Goal: Transaction & Acquisition: Purchase product/service

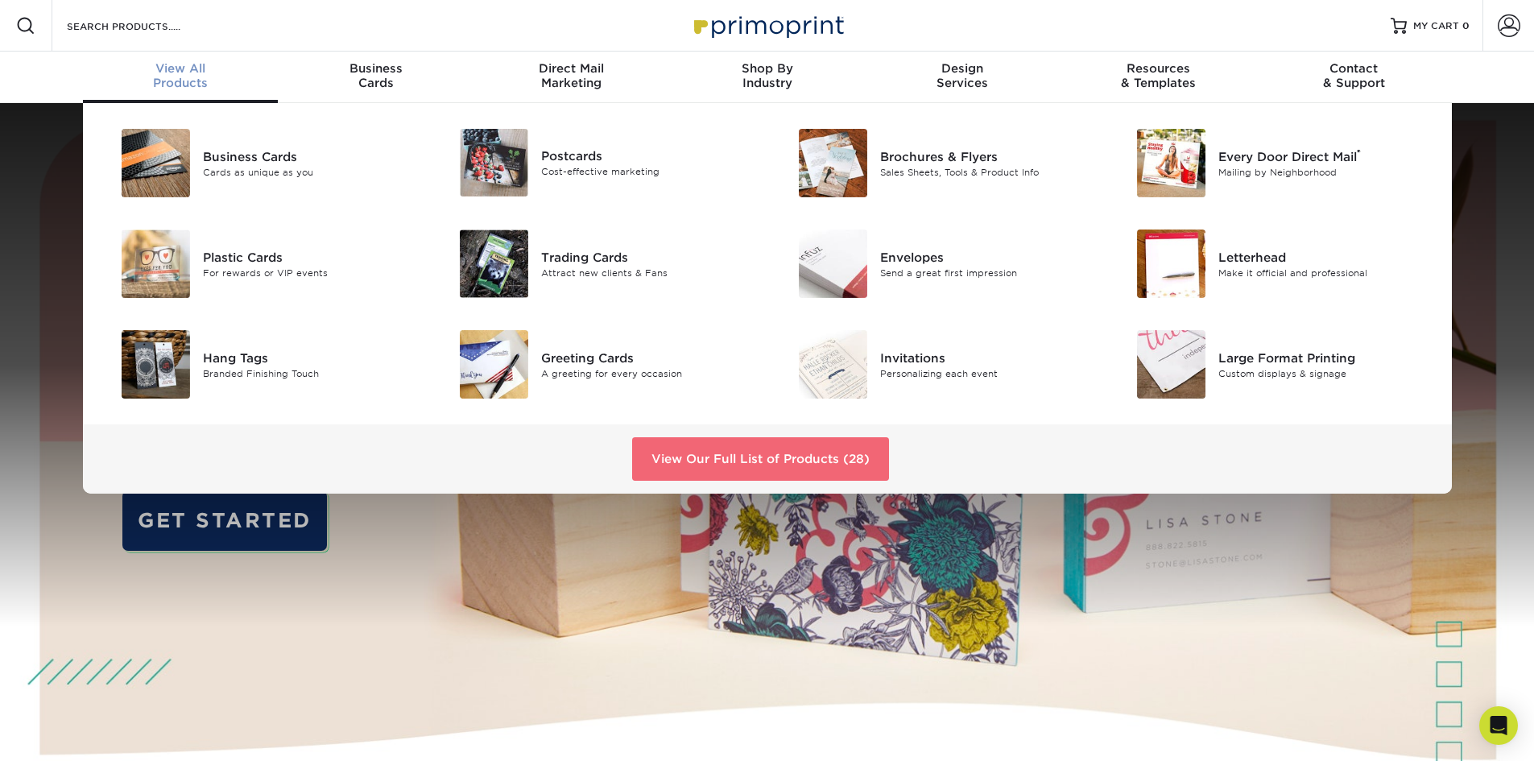
click at [809, 474] on link "View Our Full List of Products (28)" at bounding box center [760, 458] width 257 height 43
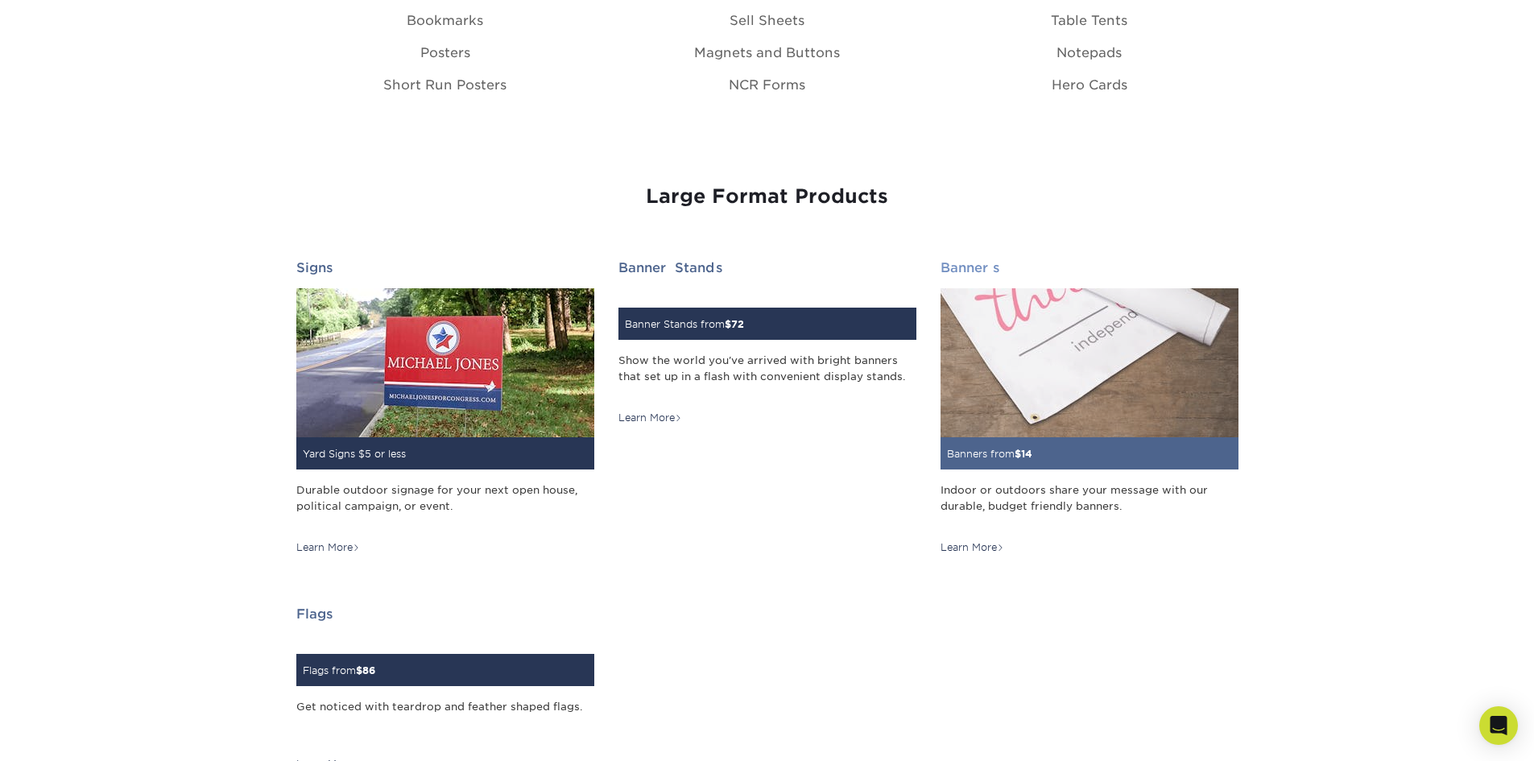
scroll to position [2094, 0]
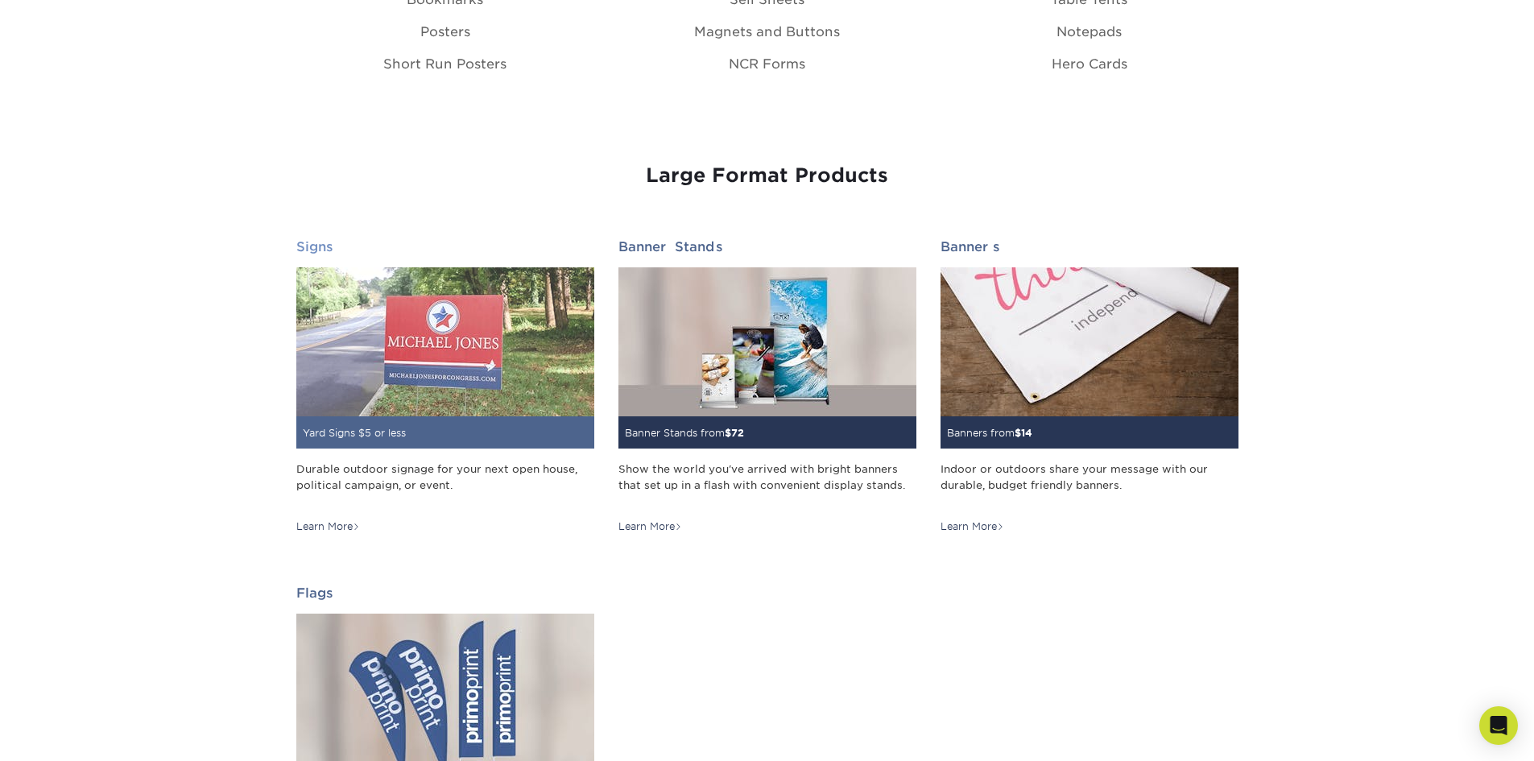
click at [478, 329] on img at bounding box center [445, 341] width 298 height 149
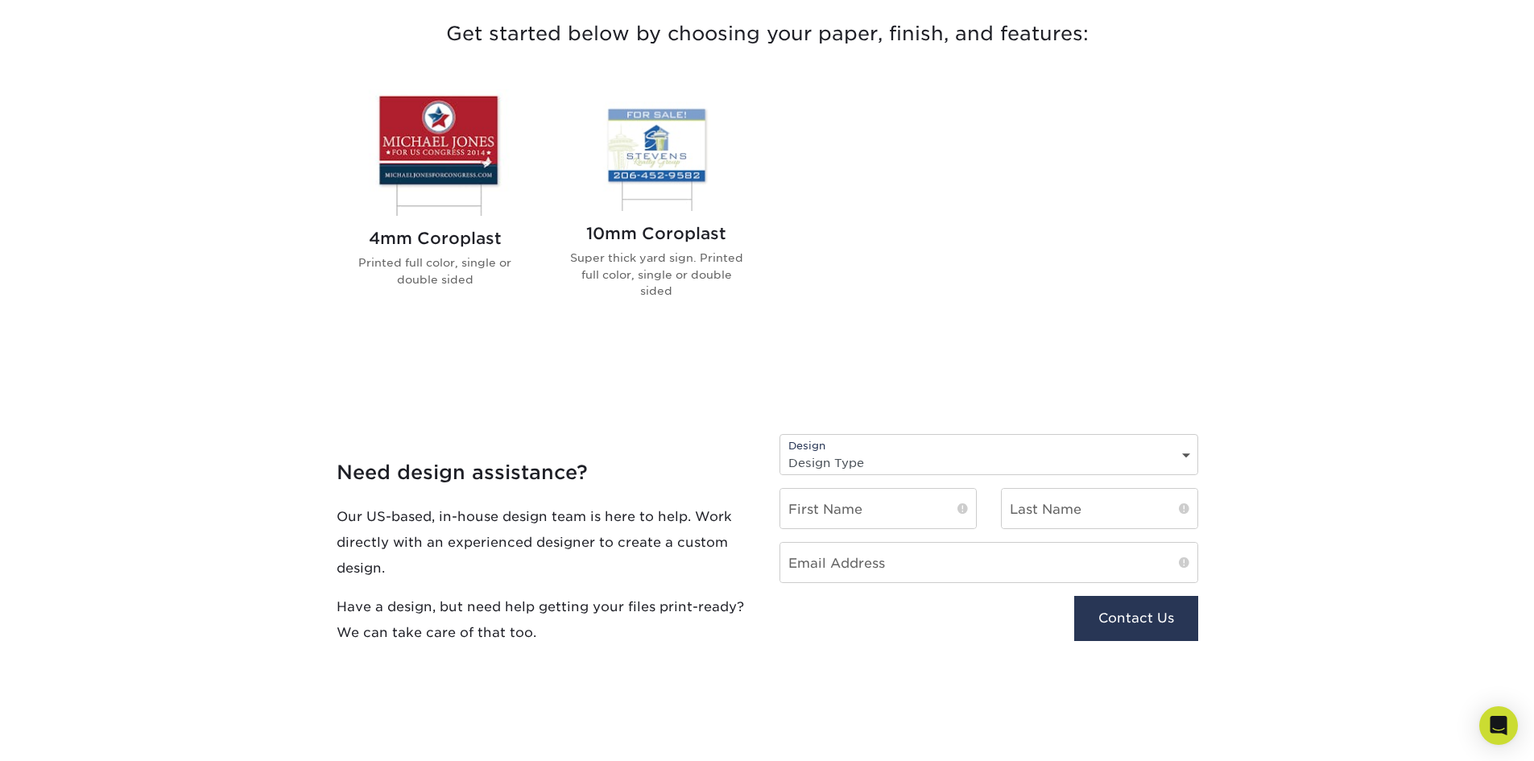
scroll to position [644, 0]
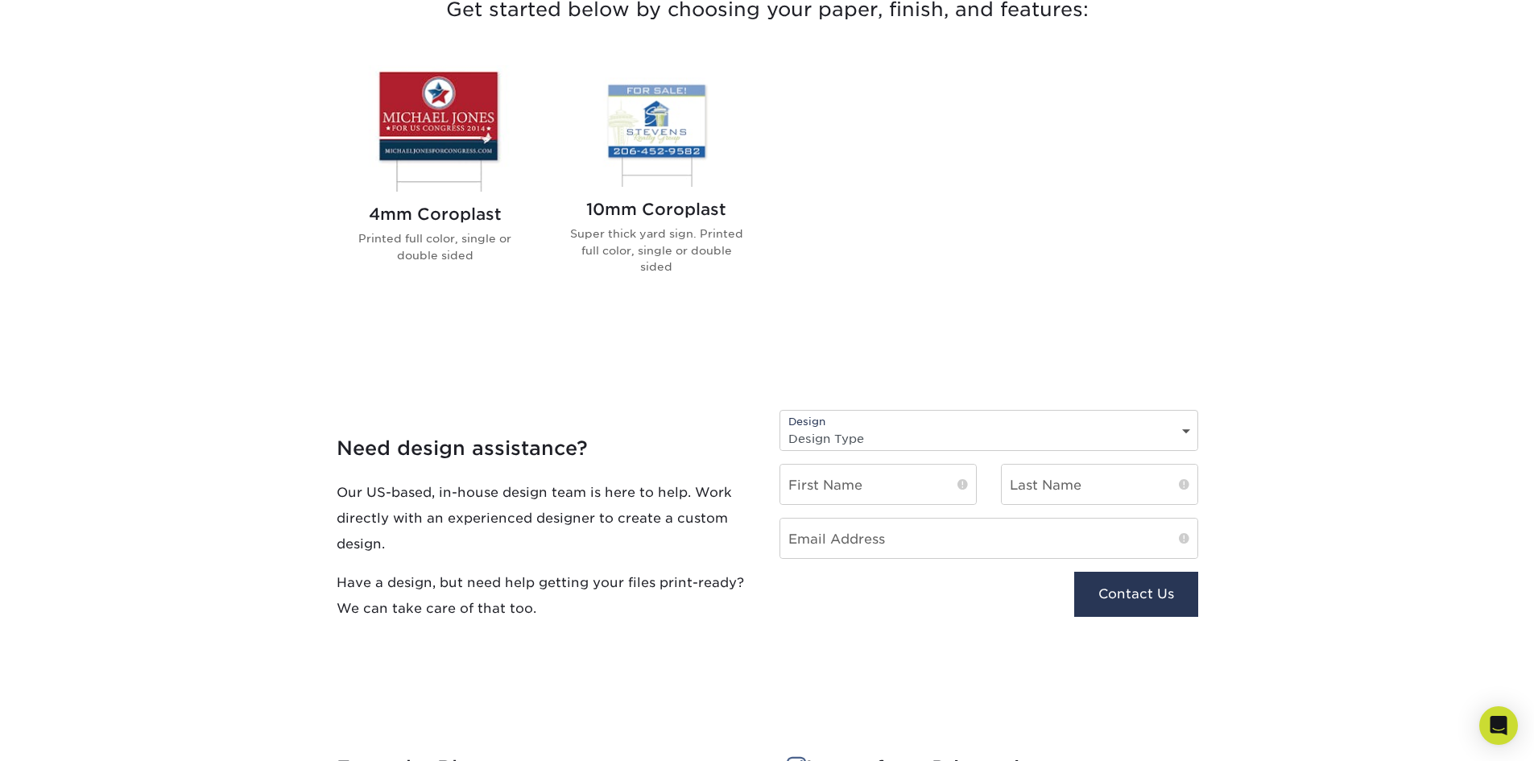
click at [933, 433] on select "Design Type Design Edits New Design" at bounding box center [988, 438] width 417 height 23
click at [932, 433] on select "Design Type Design Edits New Design" at bounding box center [988, 438] width 417 height 23
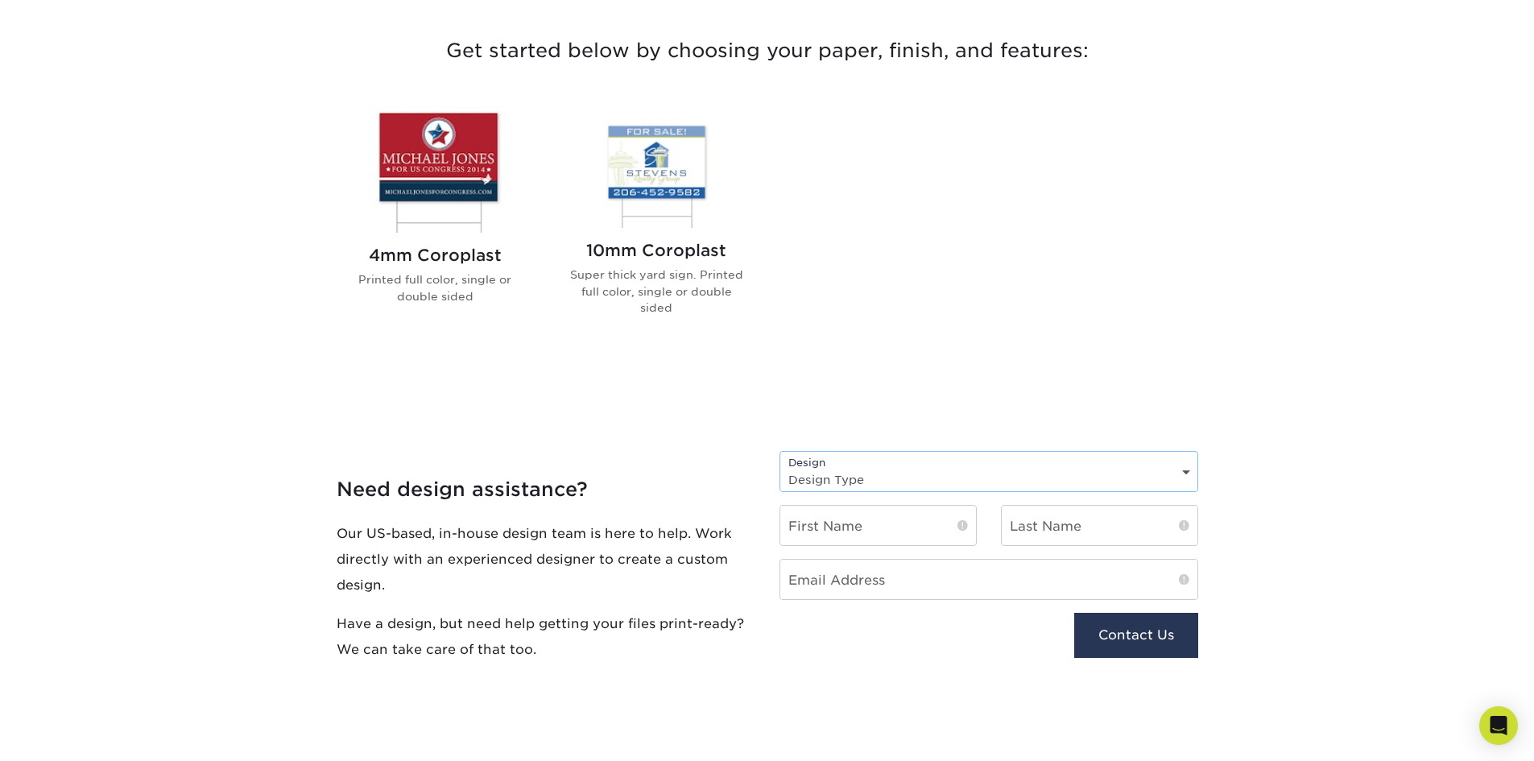
scroll to position [564, 0]
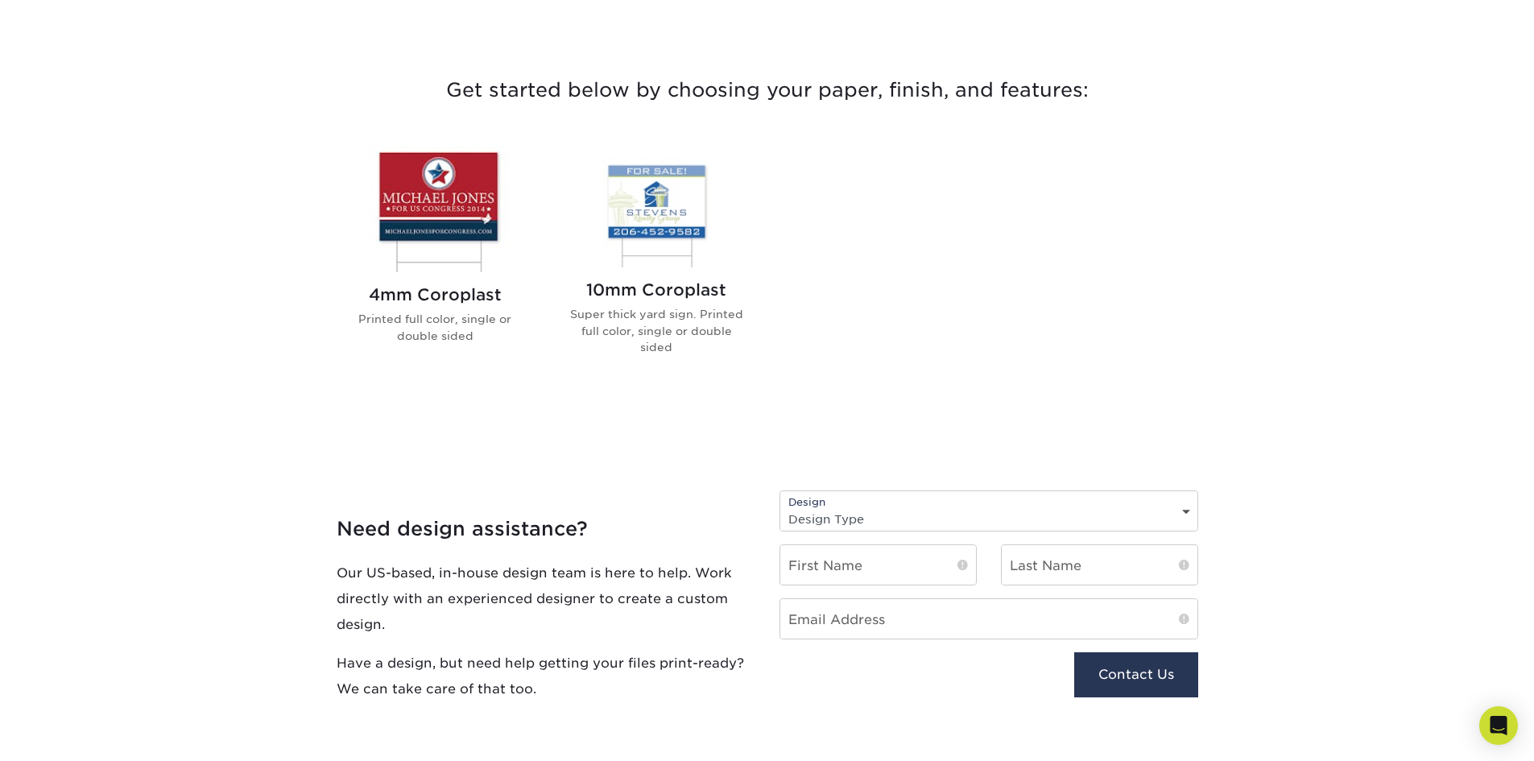
click at [454, 176] on img at bounding box center [435, 209] width 183 height 126
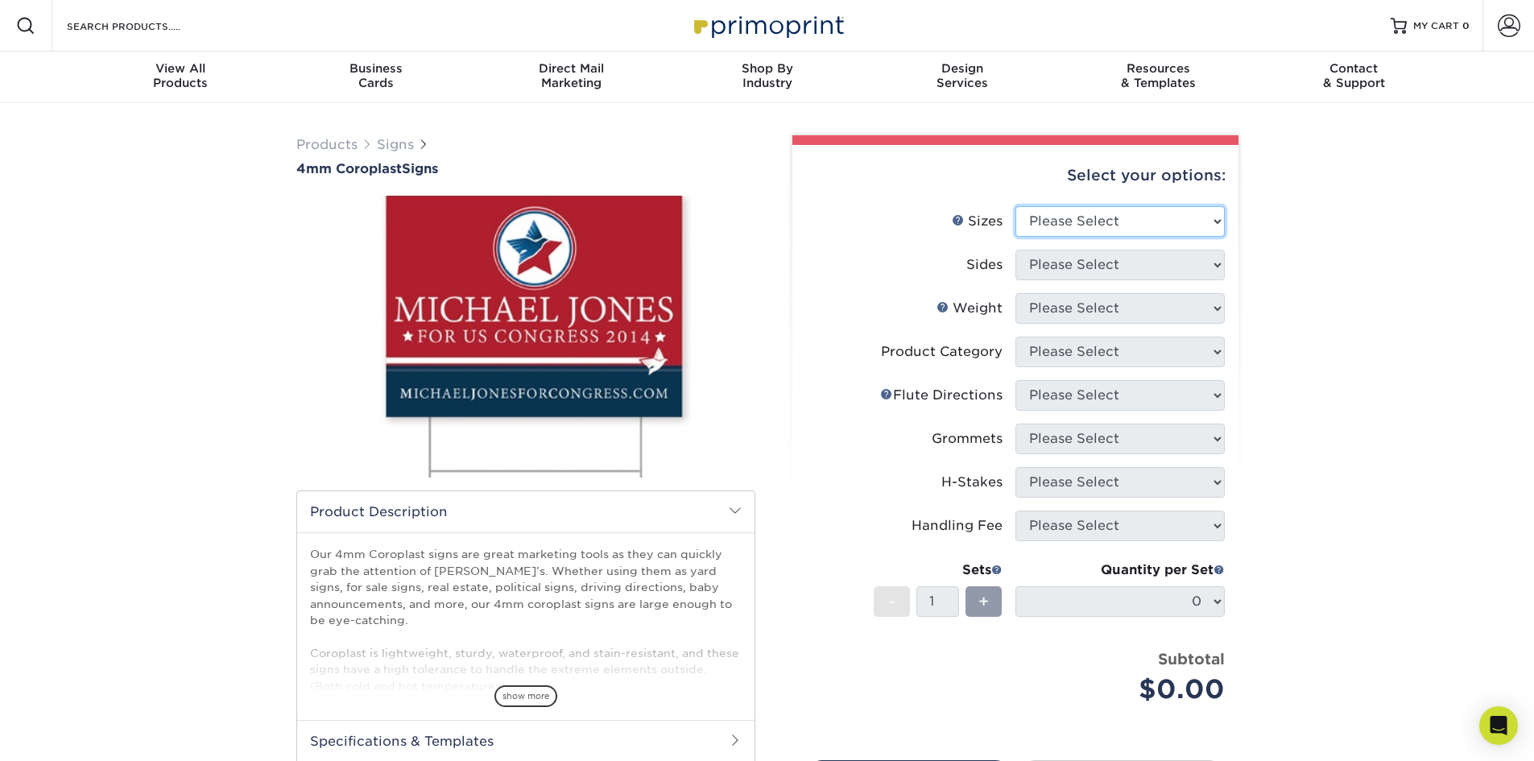
click at [1148, 220] on select "Please Select 12" x 18" 18" x 24" 24" x 24" 24" x 36"" at bounding box center [1119, 221] width 209 height 31
select select "12.00x18.00"
click at [1015, 206] on select "Please Select 12" x 18" 18" x 24" 24" x 24" 24" x 36"" at bounding box center [1119, 221] width 209 height 31
click at [1130, 220] on select "Please Select 12" x 18" 18" x 24" 24" x 24" 24" x 36"" at bounding box center [1119, 221] width 209 height 31
click at [1015, 206] on select "Please Select 12" x 18" 18" x 24" 24" x 24" 24" x 36"" at bounding box center [1119, 221] width 209 height 31
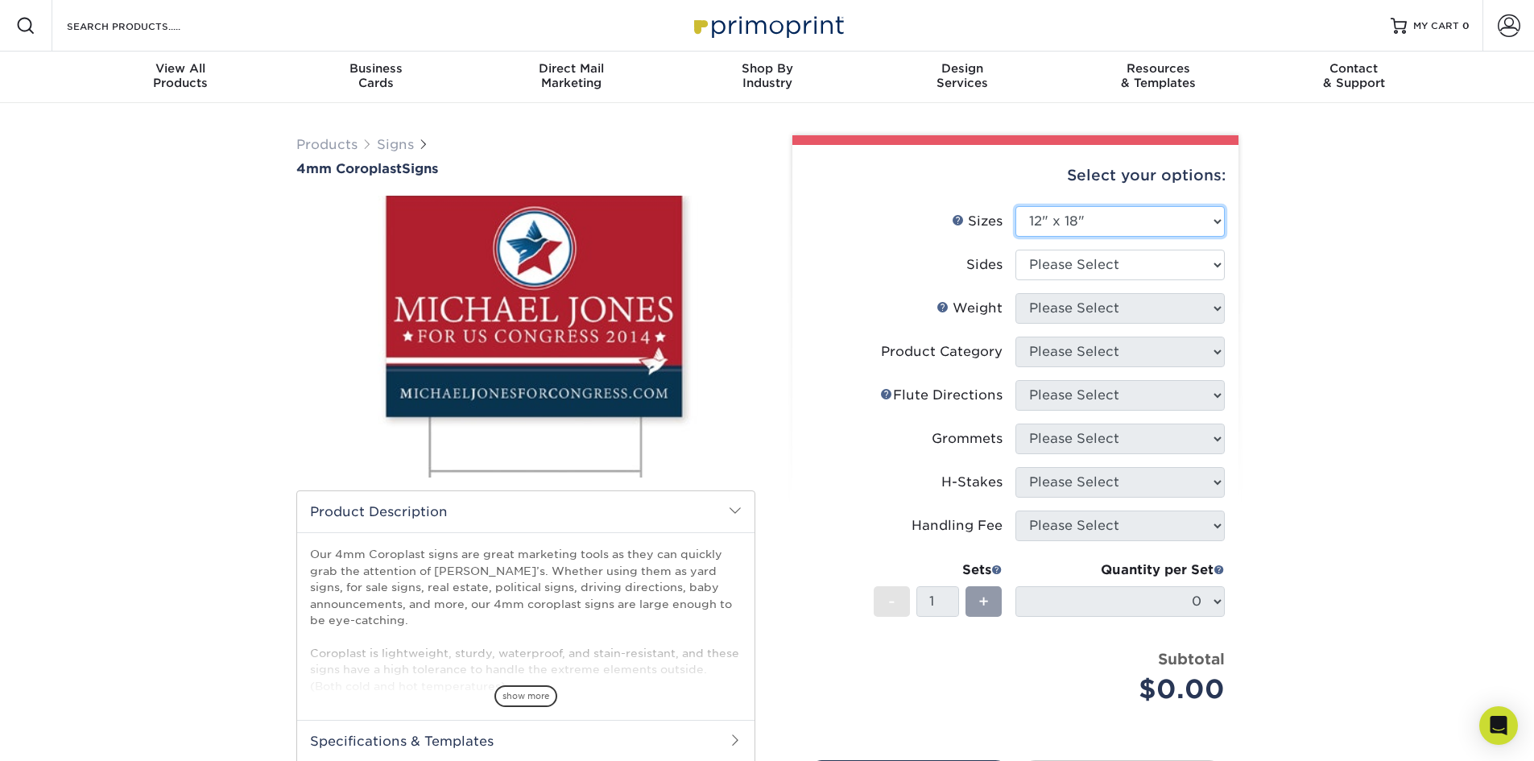
click at [1111, 215] on select "Please Select 12" x 18" 18" x 24" 24" x 24" 24" x 36"" at bounding box center [1119, 221] width 209 height 31
click at [1015, 206] on select "Please Select 12" x 18" 18" x 24" 24" x 24" 24" x 36"" at bounding box center [1119, 221] width 209 height 31
click at [1108, 223] on select "Please Select 12" x 18" 18" x 24" 24" x 24" 24" x 36"" at bounding box center [1119, 221] width 209 height 31
click at [1015, 206] on select "Please Select 12" x 18" 18" x 24" 24" x 24" 24" x 36"" at bounding box center [1119, 221] width 209 height 31
click at [1111, 217] on select "Please Select 12" x 18" 18" x 24" 24" x 24" 24" x 36"" at bounding box center [1119, 221] width 209 height 31
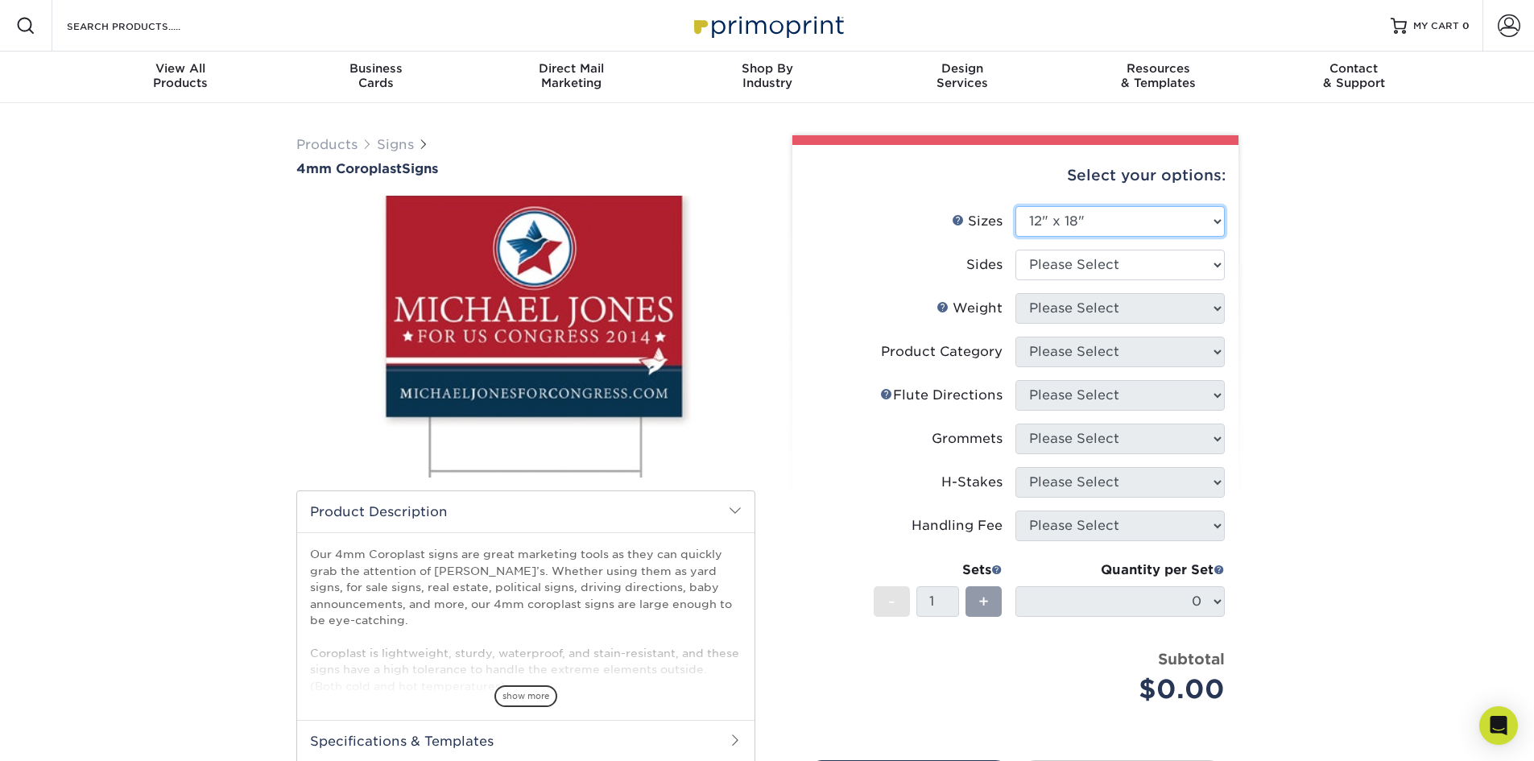
click at [1015, 206] on select "Please Select 12" x 18" 18" x 24" 24" x 24" 24" x 36"" at bounding box center [1119, 221] width 209 height 31
click at [1106, 212] on select "Please Select 12" x 18" 18" x 24" 24" x 24" 24" x 36"" at bounding box center [1119, 221] width 209 height 31
click at [1015, 206] on select "Please Select 12" x 18" 18" x 24" 24" x 24" 24" x 36"" at bounding box center [1119, 221] width 209 height 31
